Goal: Task Accomplishment & Management: Manage account settings

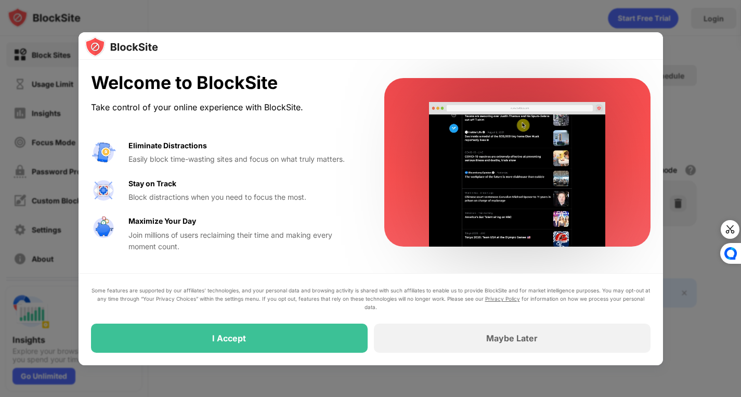
click at [208, 296] on div "Some features are supported by our affiliates’ technologies, and your personal …" at bounding box center [371, 298] width 560 height 25
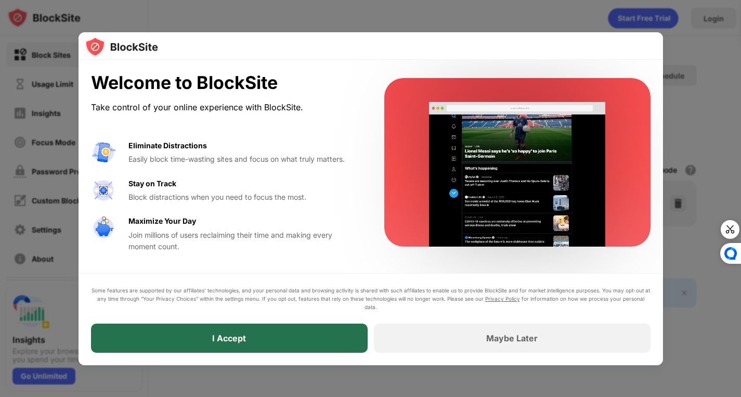
click at [196, 339] on div "I Accept" at bounding box center [229, 338] width 277 height 29
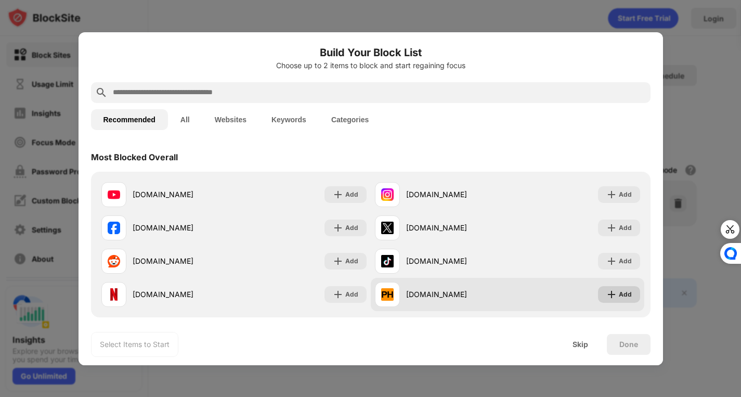
click at [608, 294] on img at bounding box center [612, 294] width 10 height 10
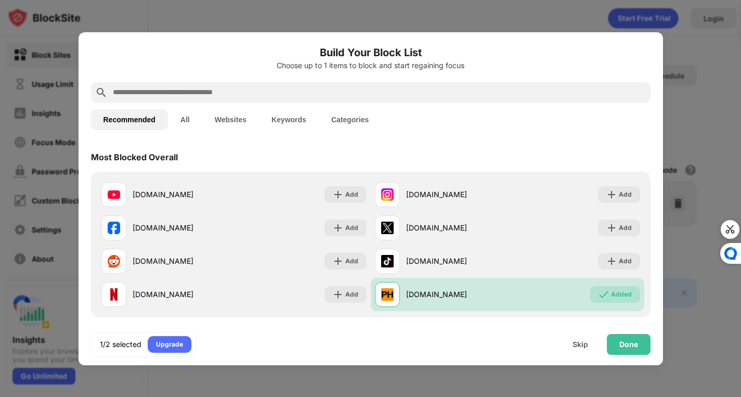
click at [195, 118] on button "All" at bounding box center [185, 119] width 34 height 21
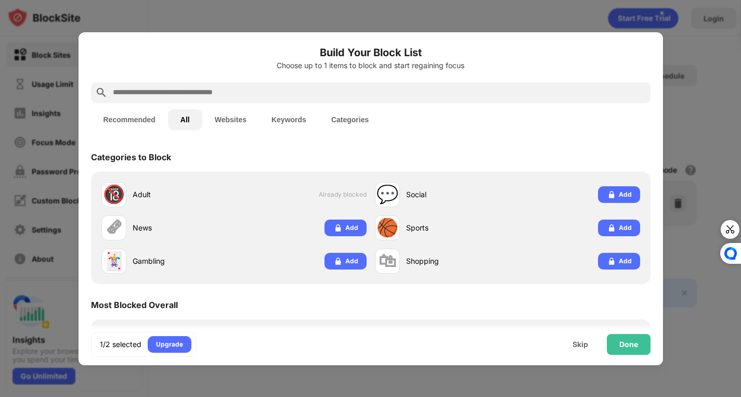
click at [159, 111] on button "Recommended" at bounding box center [129, 119] width 77 height 21
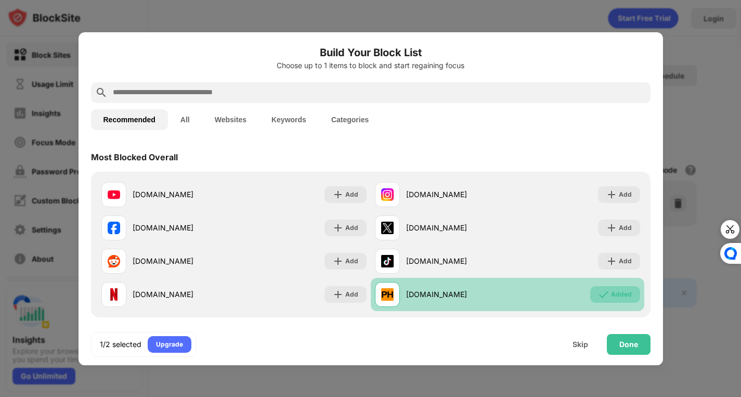
click at [599, 289] on img at bounding box center [604, 294] width 10 height 10
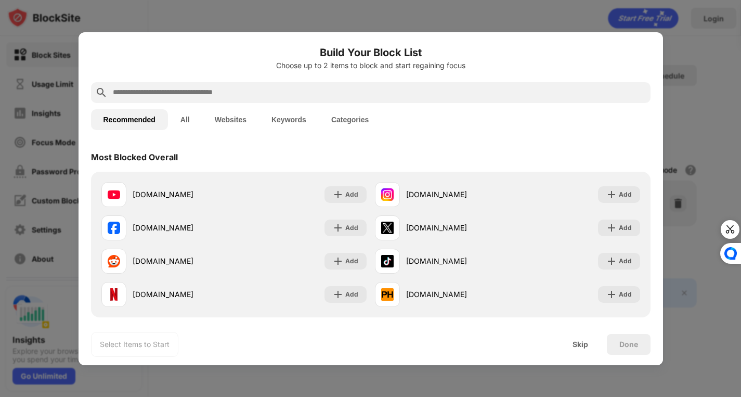
click at [193, 117] on button "All" at bounding box center [185, 119] width 34 height 21
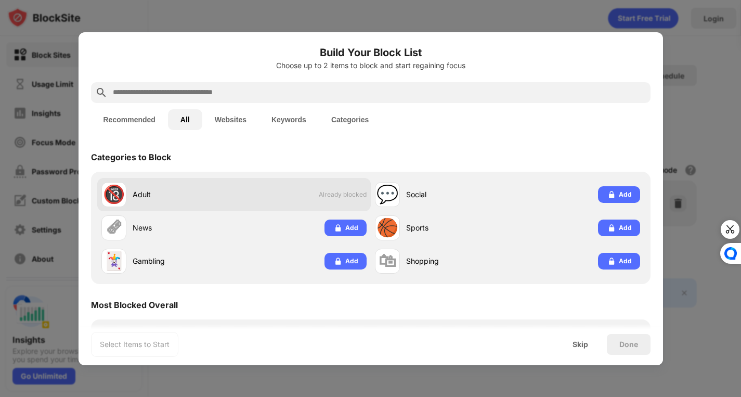
click at [340, 205] on div "🔞 Adult Already blocked" at bounding box center [234, 194] width 274 height 33
click at [339, 204] on div "🔞 Adult Already blocked" at bounding box center [234, 194] width 274 height 33
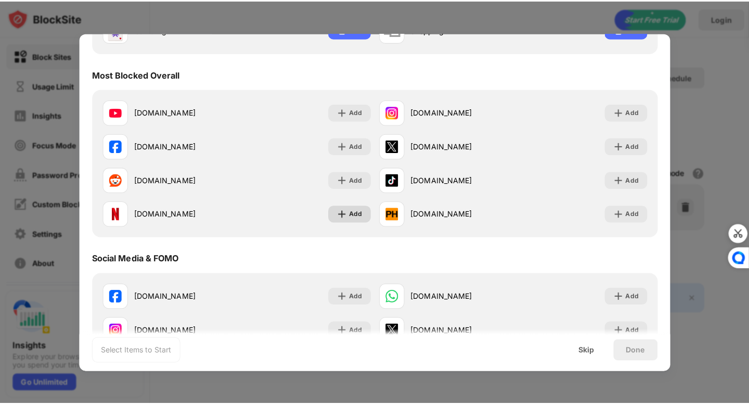
scroll to position [234, 0]
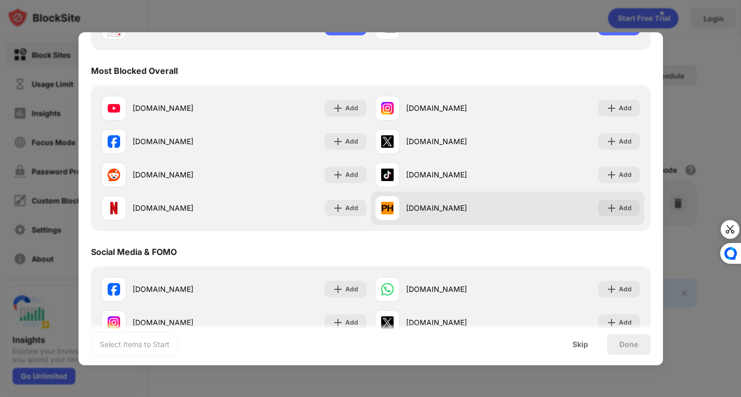
click at [606, 198] on div "[DOMAIN_NAME] Add" at bounding box center [508, 207] width 274 height 33
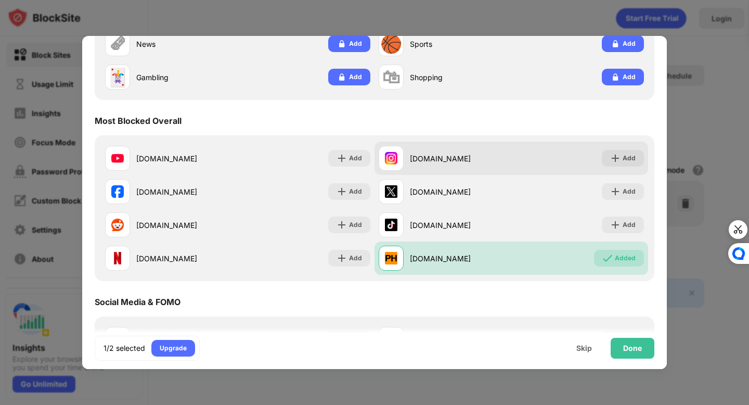
scroll to position [190, 0]
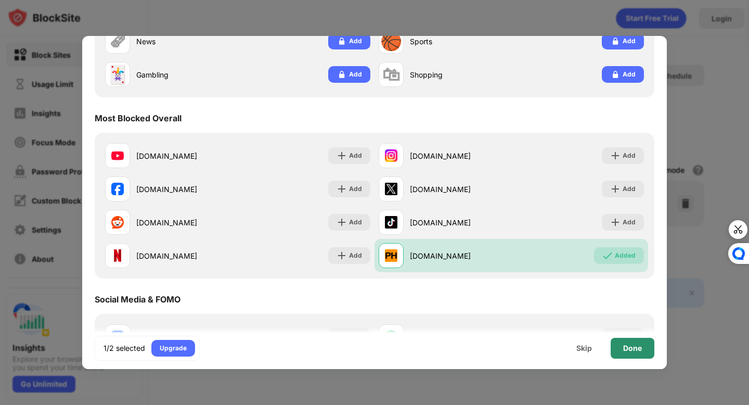
click at [634, 342] on div "Done" at bounding box center [633, 348] width 44 height 21
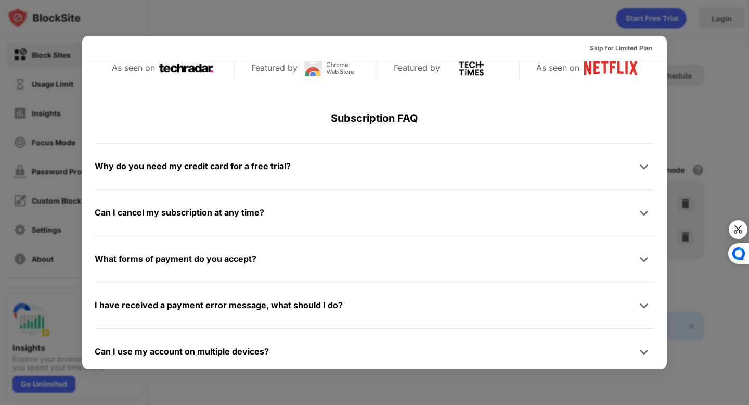
scroll to position [508, 0]
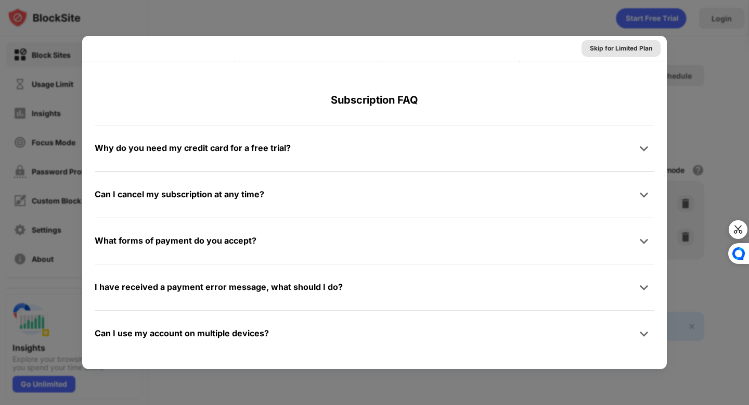
click at [613, 52] on div "Skip for Limited Plan" at bounding box center [621, 48] width 62 height 10
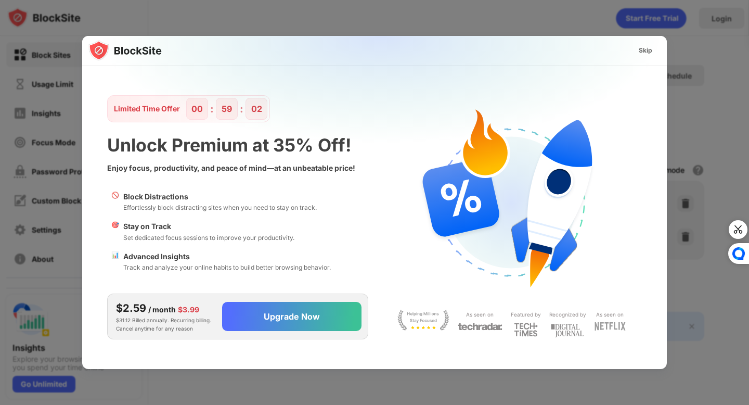
scroll to position [0, 0]
click at [646, 49] on div "Skip" at bounding box center [646, 50] width 14 height 10
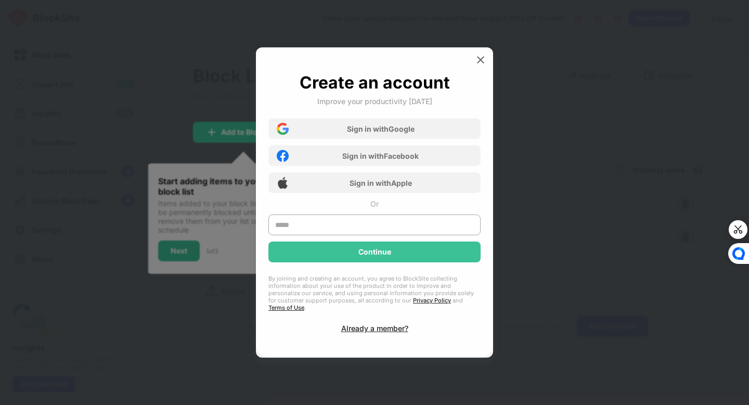
click at [437, 121] on div "Sign in with Google Sign in with Facebook Sign in with Apple" at bounding box center [374, 152] width 212 height 81
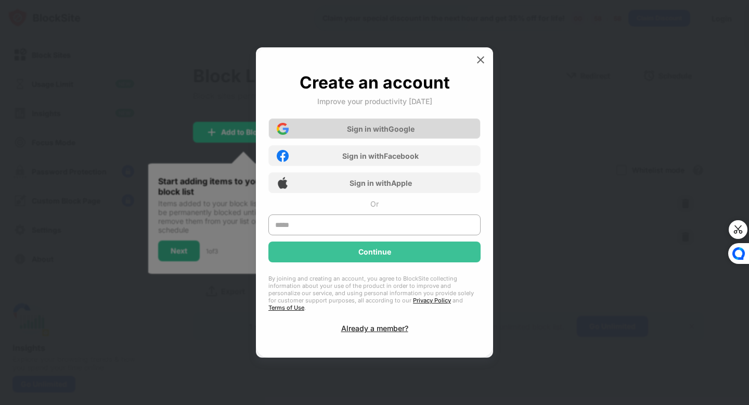
click at [436, 129] on div "Sign in with Google" at bounding box center [374, 128] width 212 height 21
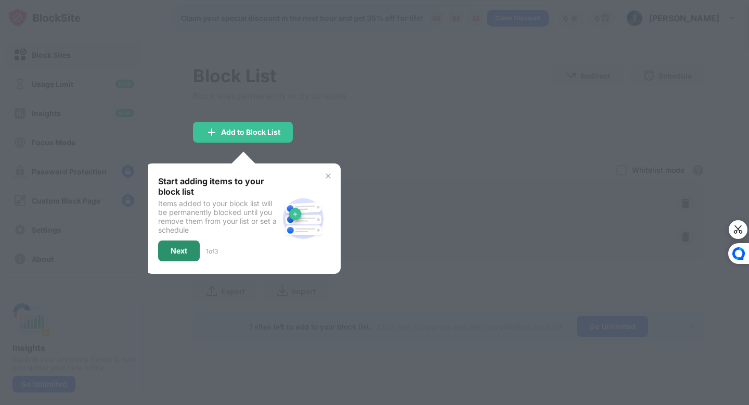
click at [173, 247] on div "Next" at bounding box center [179, 251] width 17 height 8
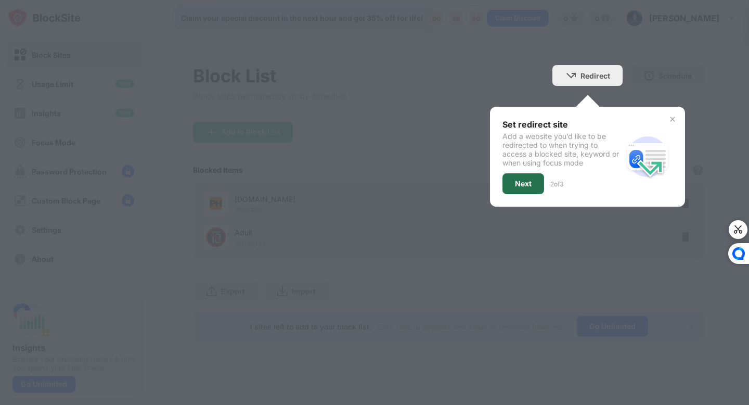
click at [505, 184] on div "Next" at bounding box center [524, 183] width 42 height 21
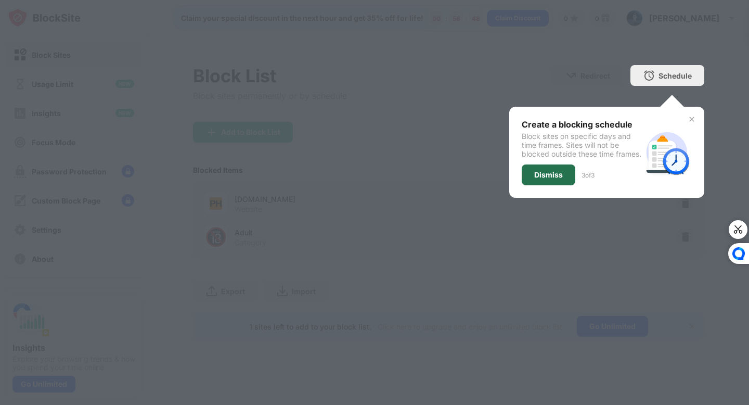
click at [532, 178] on div "Dismiss" at bounding box center [549, 174] width 54 height 21
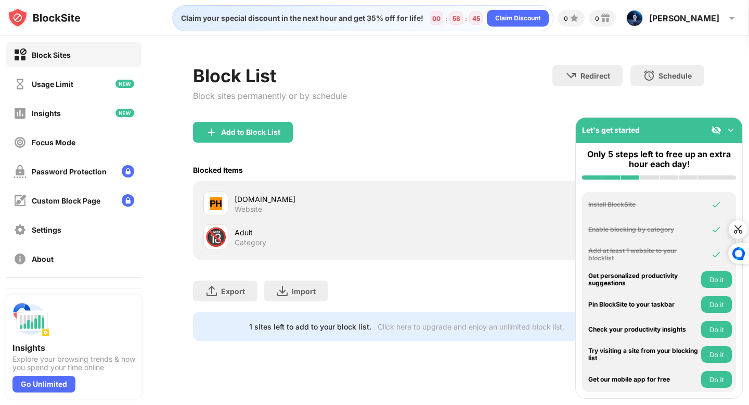
click at [728, 279] on button "Do it" at bounding box center [716, 279] width 31 height 17
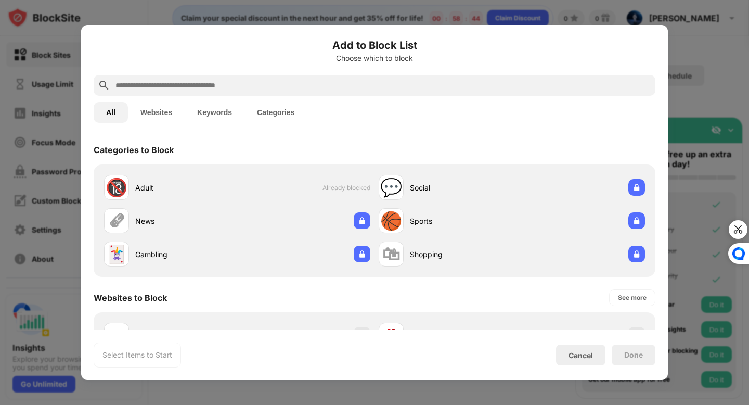
click at [718, 301] on div at bounding box center [374, 202] width 749 height 405
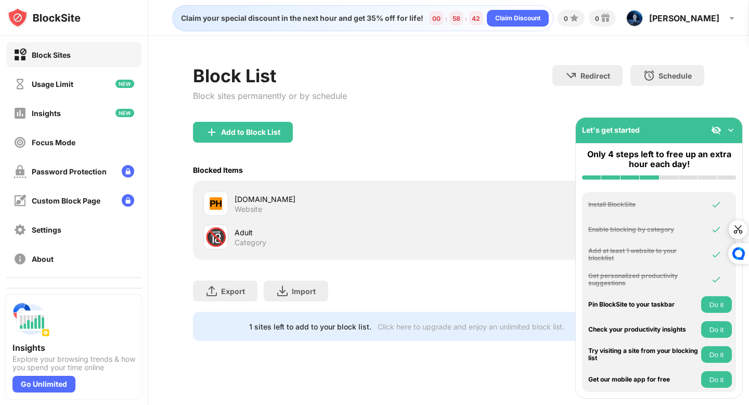
click at [723, 301] on button "Do it" at bounding box center [716, 304] width 31 height 17
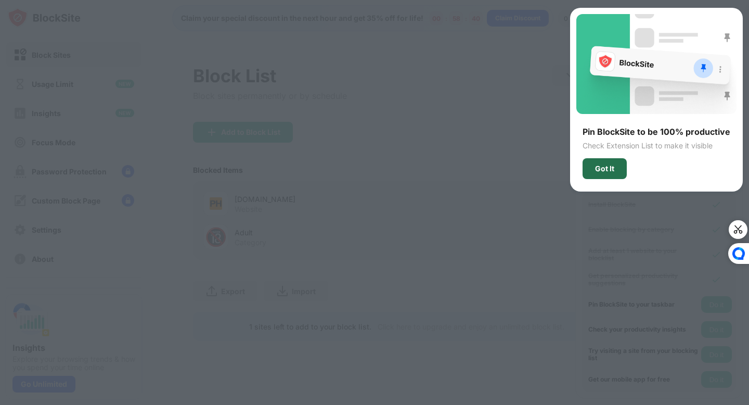
click at [605, 165] on div "Got It" at bounding box center [604, 168] width 19 height 8
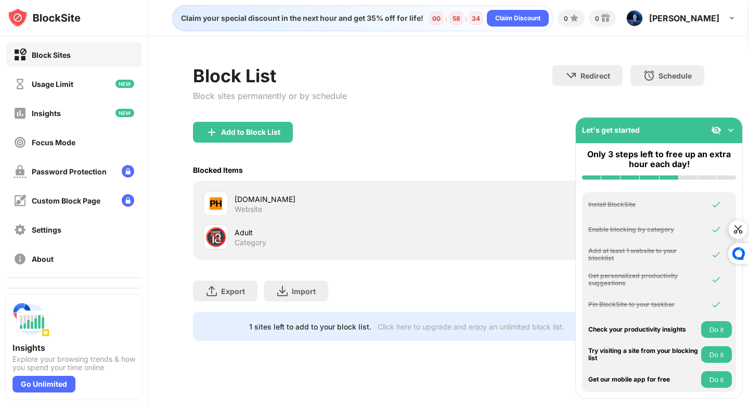
click at [691, 360] on div "Try visiting a site from your blocking list" at bounding box center [643, 354] width 110 height 15
click at [701, 353] on button "Do it" at bounding box center [716, 354] width 31 height 17
click at [726, 122] on div "Let's get started" at bounding box center [659, 130] width 166 height 25
click at [728, 125] on img at bounding box center [731, 130] width 10 height 10
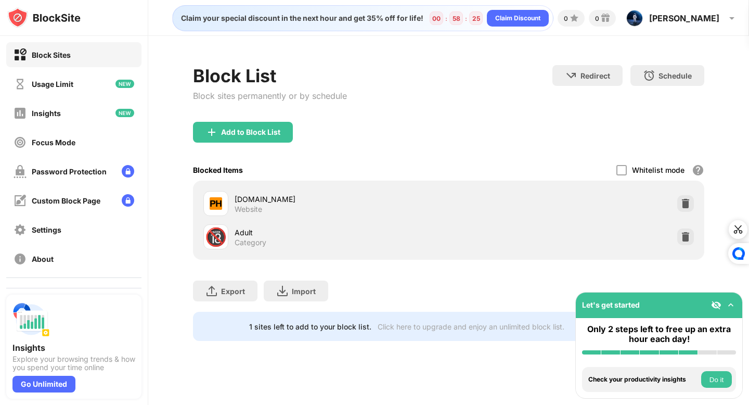
click at [471, 228] on div "🔞 Adult Category" at bounding box center [448, 236] width 498 height 33
